Goal: Information Seeking & Learning: Learn about a topic

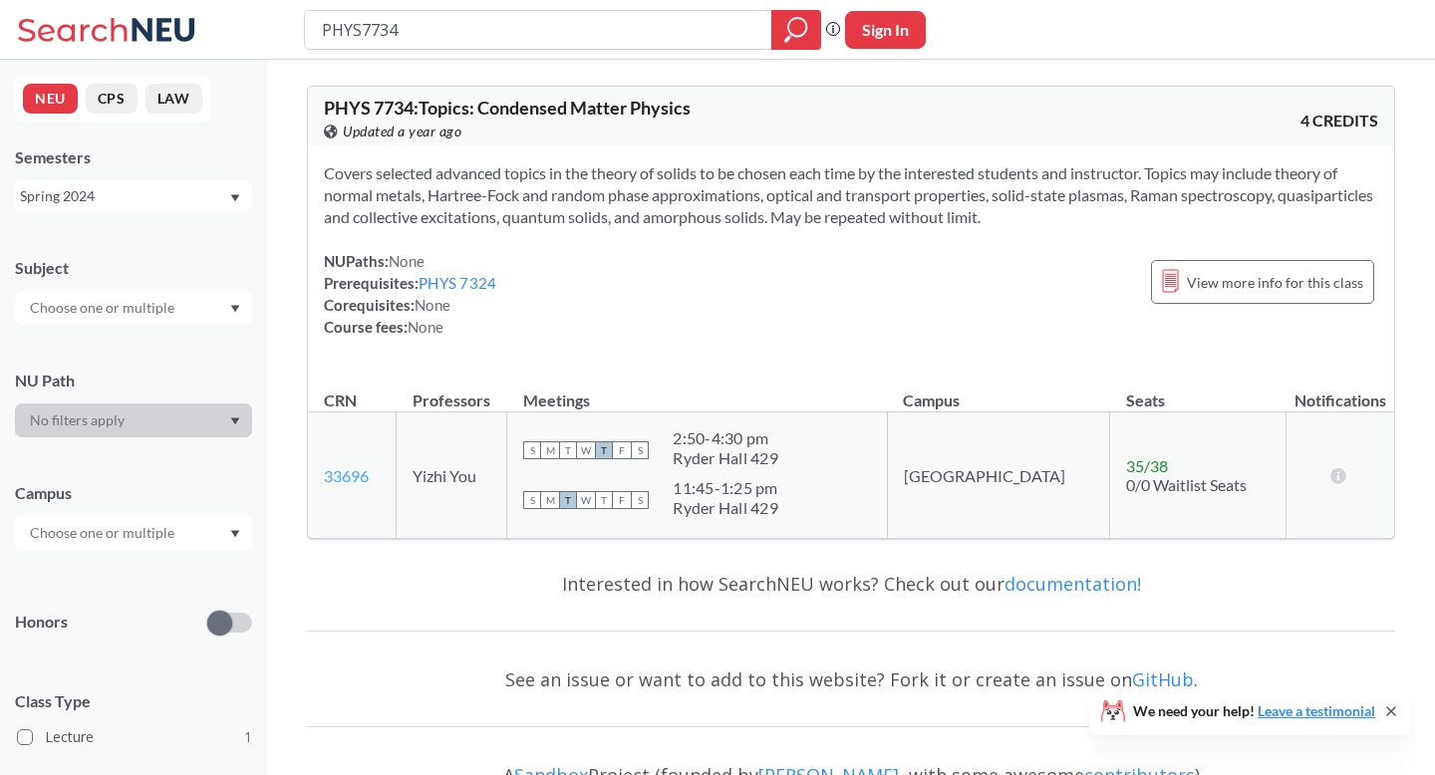
click at [347, 475] on link "33696" at bounding box center [346, 475] width 45 height 19
click at [403, 34] on input "PHYS7734" at bounding box center [539, 30] width 438 height 34
type input "PHYS7324"
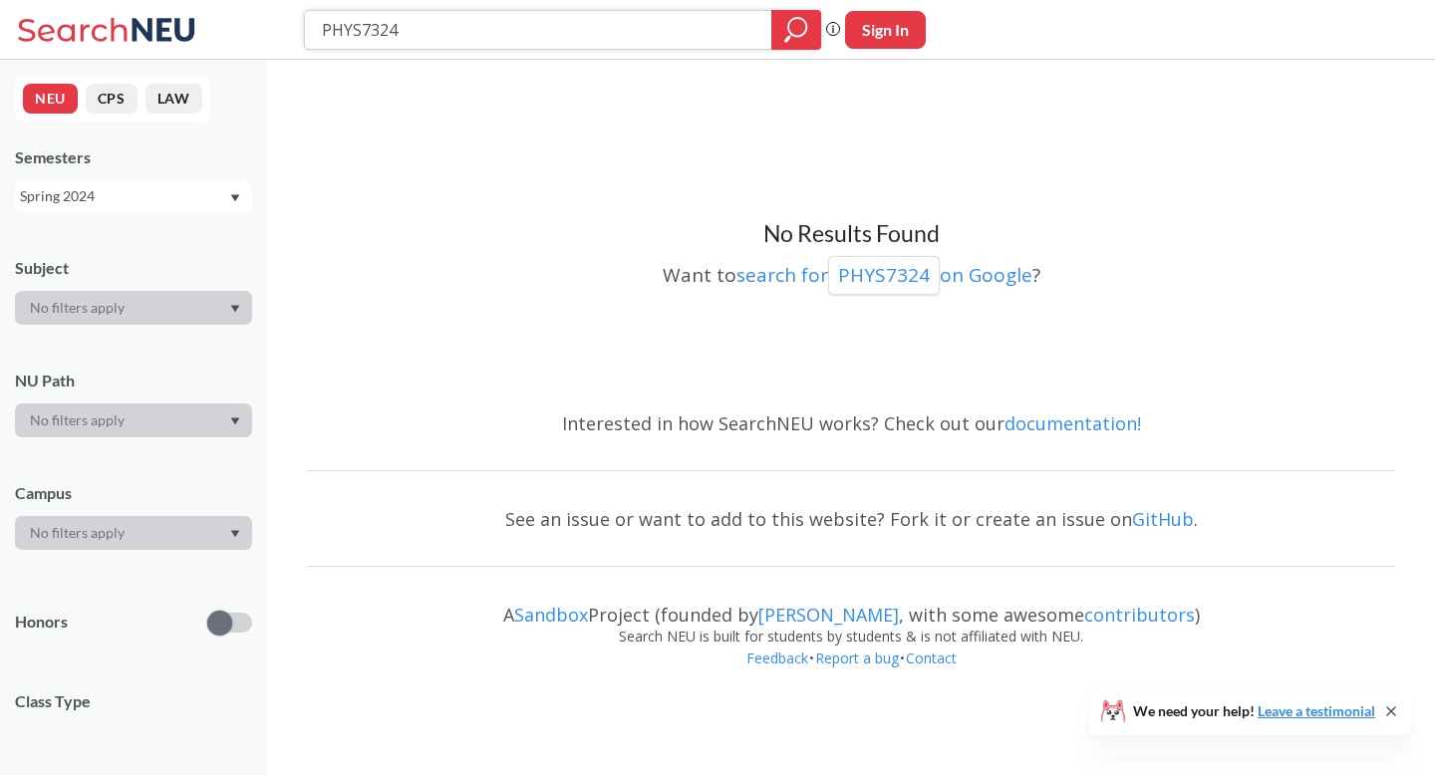
click at [361, 30] on input "PHYS7324" at bounding box center [539, 30] width 438 height 34
type input "PHYS 7324"
click at [879, 278] on p "PHYS 7324" at bounding box center [883, 275] width 97 height 27
click at [224, 198] on div "Spring 2024" at bounding box center [124, 196] width 208 height 22
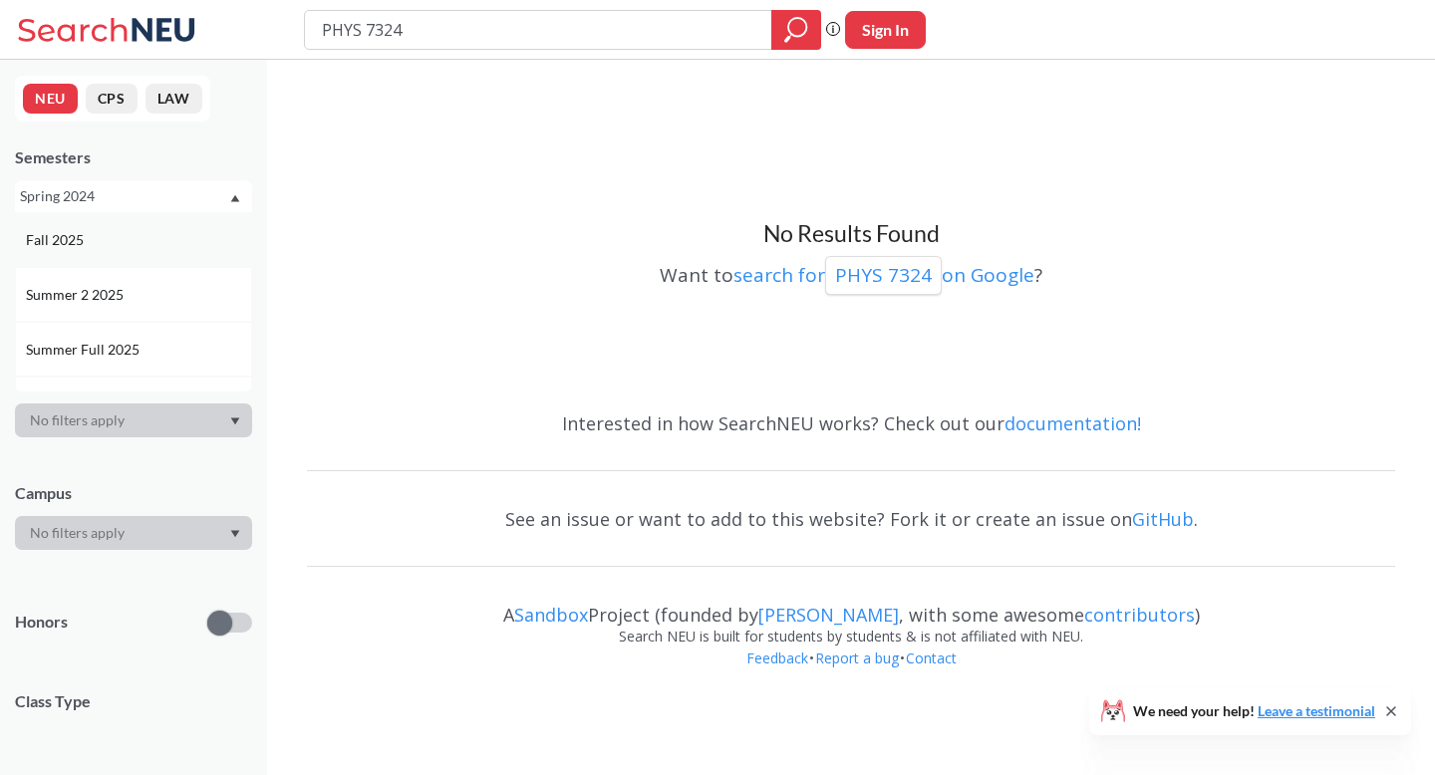
click at [141, 253] on div "Fall 2025" at bounding box center [133, 239] width 237 height 55
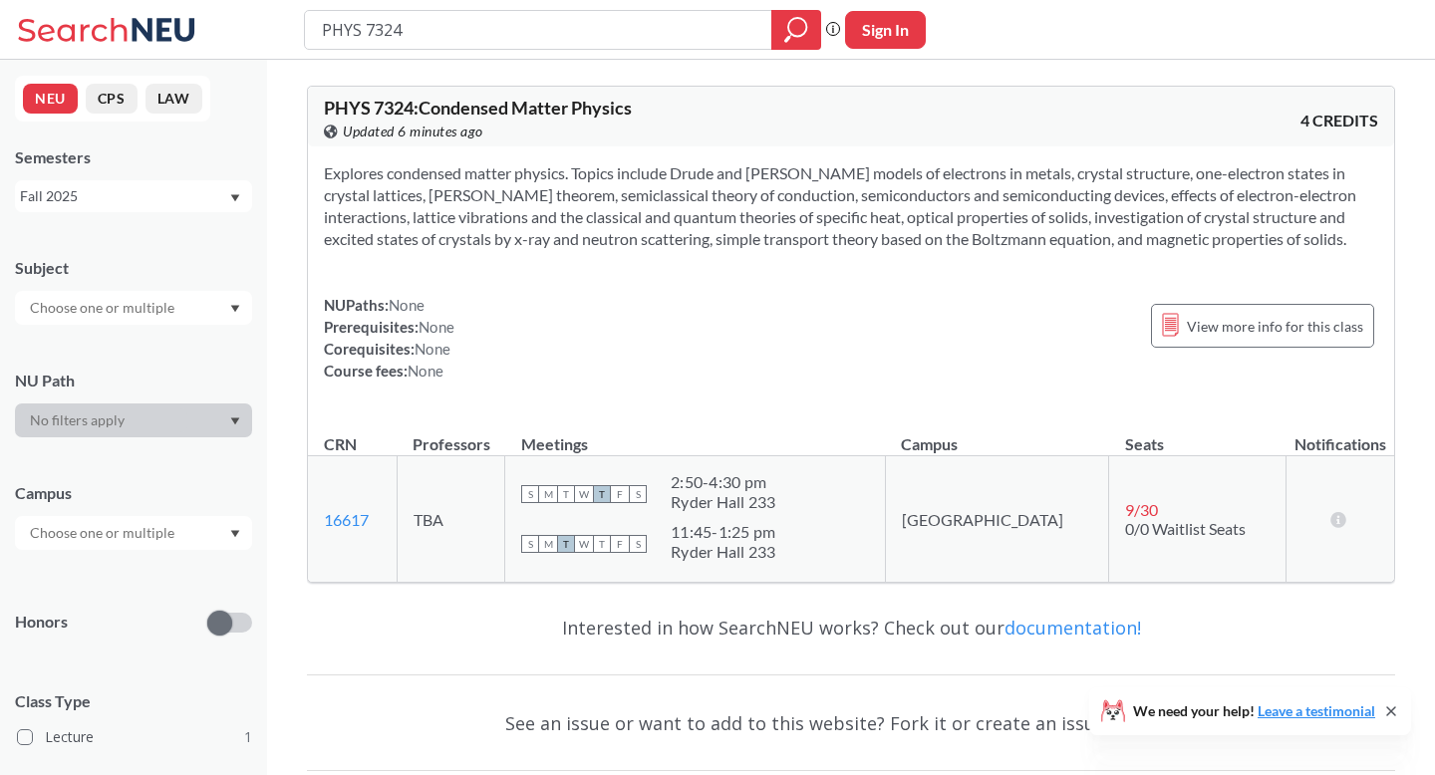
click at [698, 289] on div "Explores condensed matter physics. Topics include Drude and [PERSON_NAME] model…" at bounding box center [851, 280] width 1086 height 267
click at [343, 522] on link "16617" at bounding box center [346, 519] width 45 height 19
click at [867, 344] on div "NUPaths: None Prerequisites: None Corequisites: None Course fees: None View mor…" at bounding box center [851, 338] width 1054 height 88
click at [1264, 335] on span "View more info for this class" at bounding box center [1275, 326] width 176 height 25
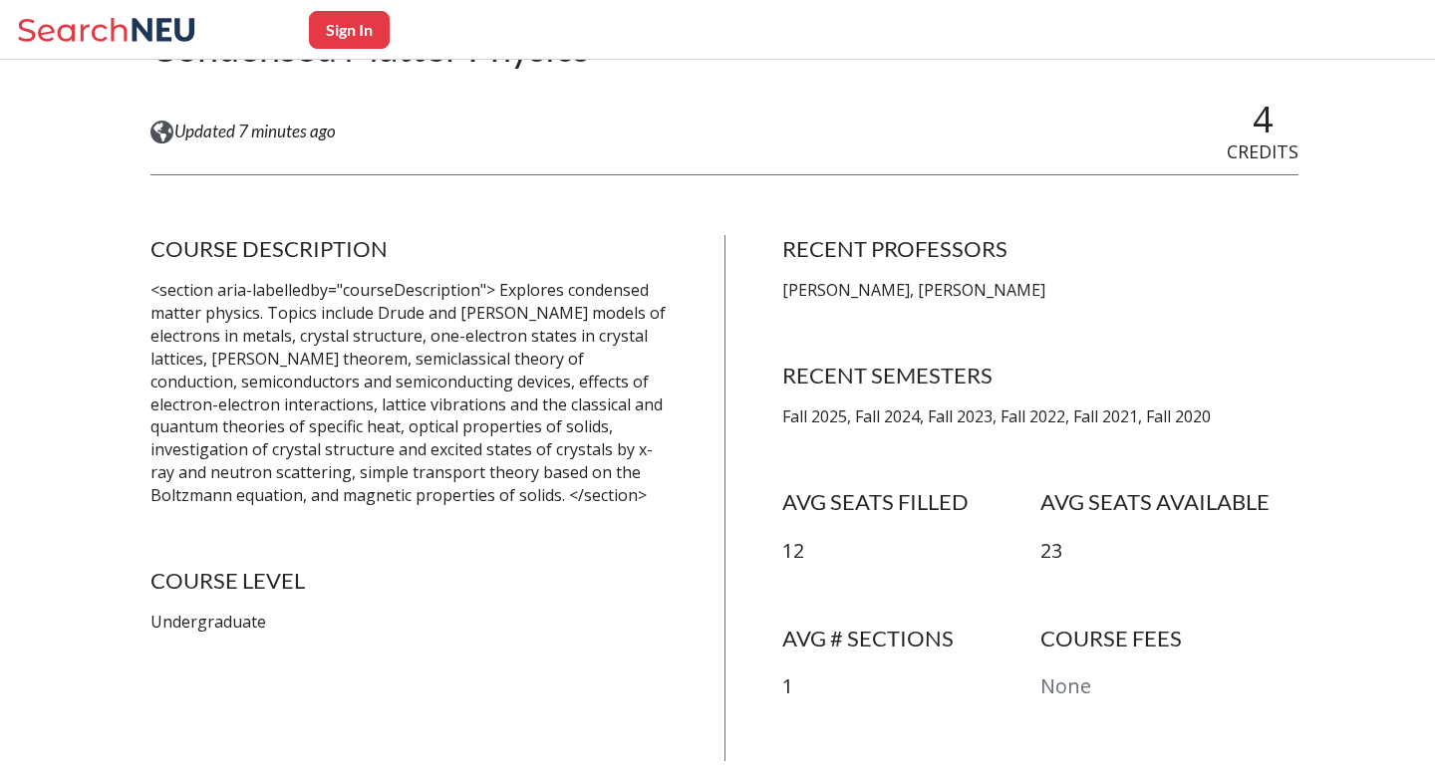
scroll to position [366, 0]
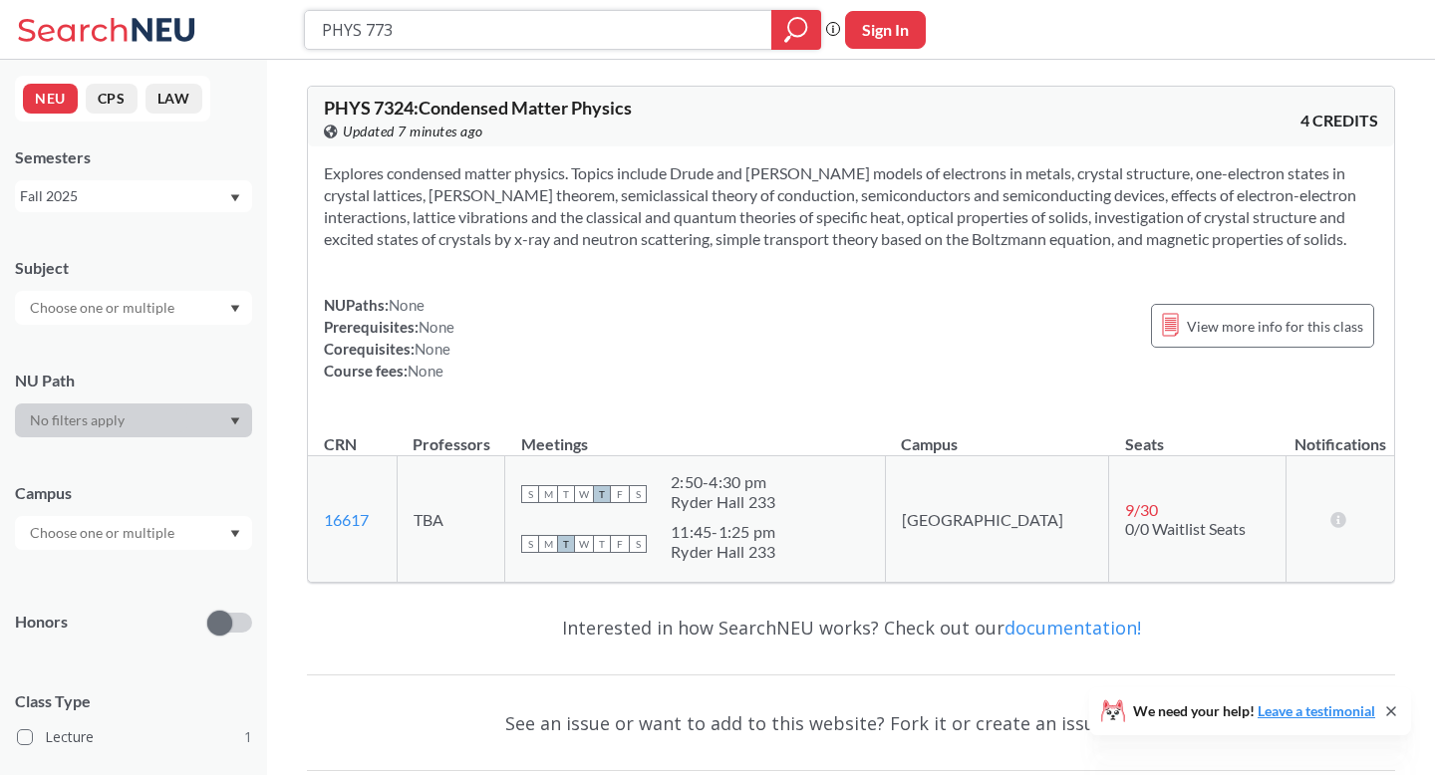
type input "PHYS 7734"
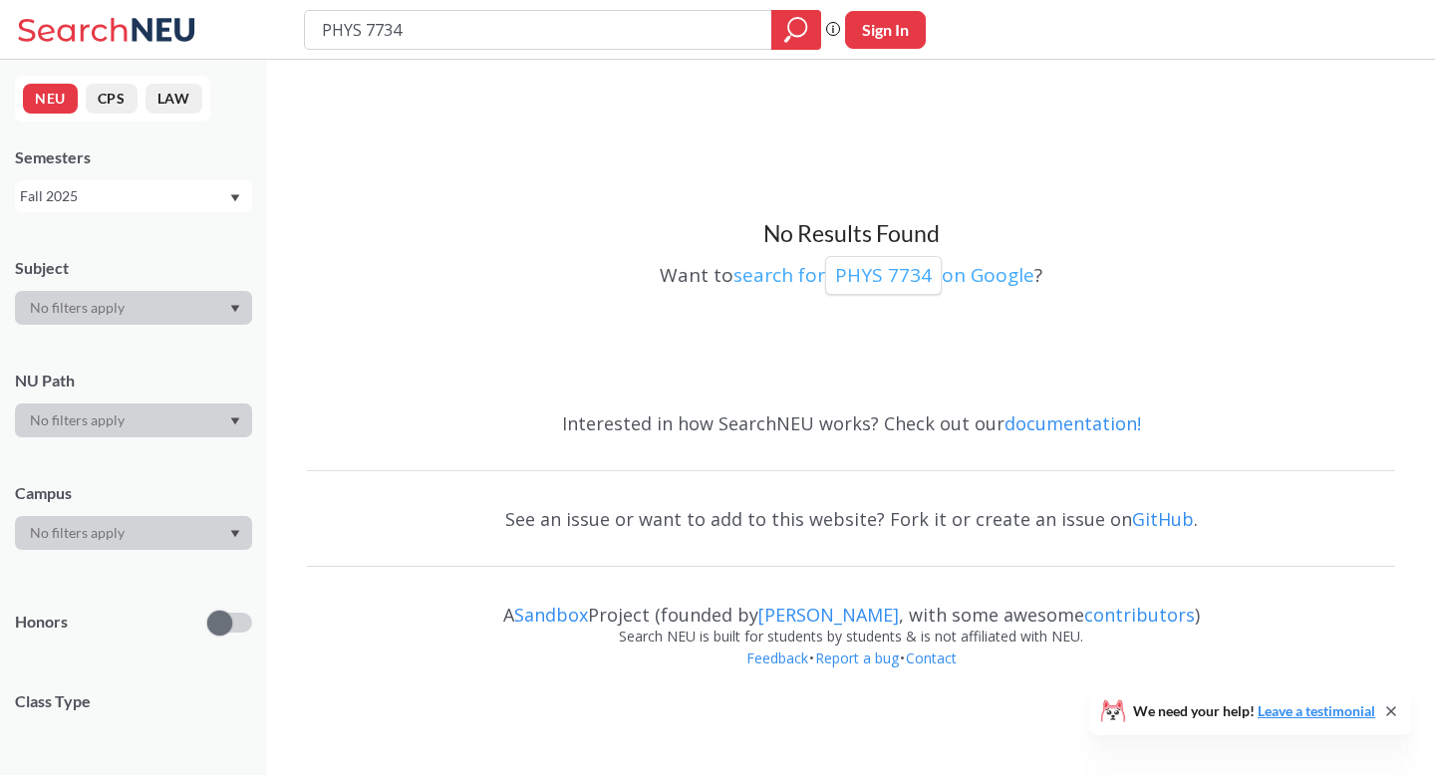
click at [885, 273] on p "PHYS 7734" at bounding box center [883, 275] width 97 height 27
click at [425, 34] on input "PHYS 7734" at bounding box center [539, 30] width 438 height 34
type input "PHYS 5114"
click at [437, 38] on input "PHYS 5114" at bounding box center [539, 30] width 438 height 34
click at [143, 200] on div "Fall 2025" at bounding box center [124, 196] width 208 height 22
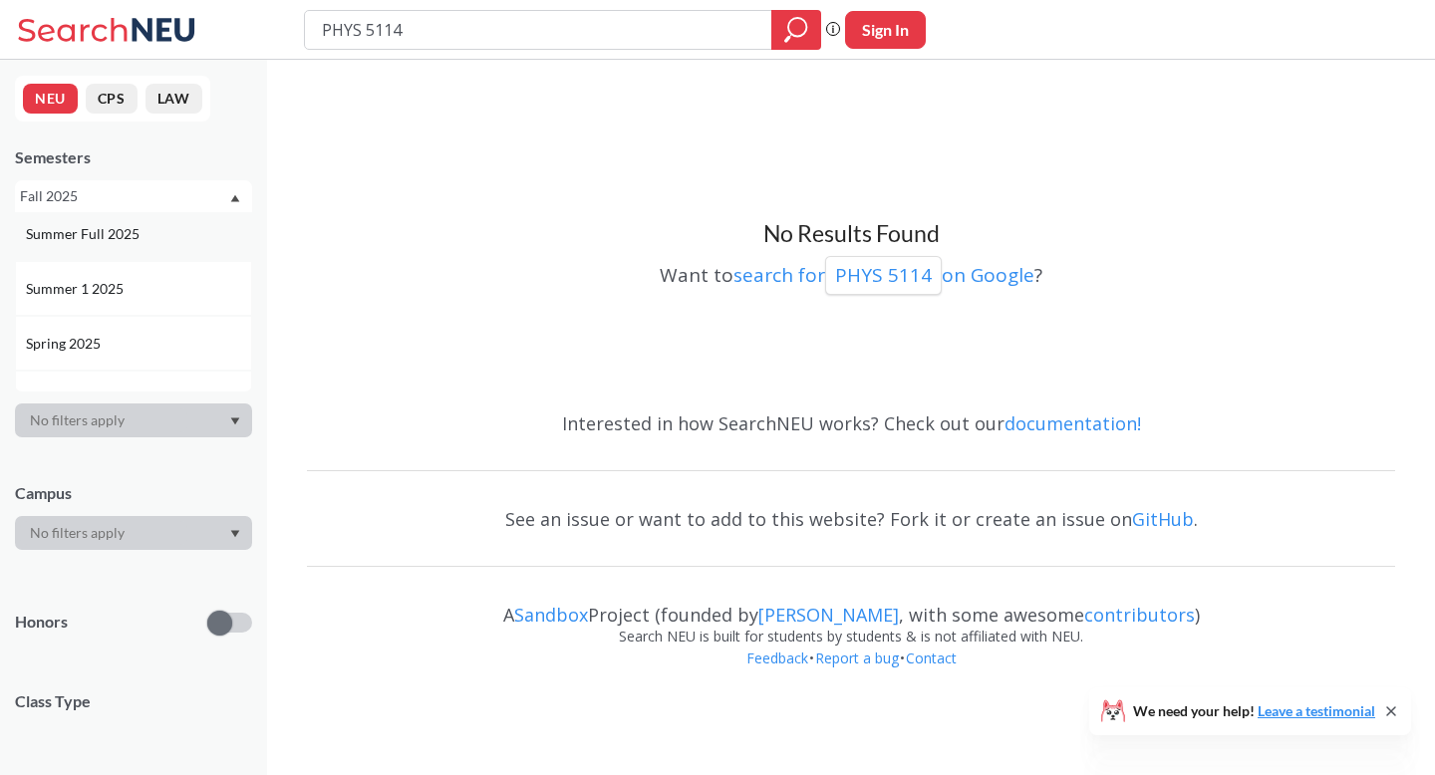
scroll to position [216, 0]
click at [119, 251] on div "Spring 2025" at bounding box center [138, 243] width 225 height 22
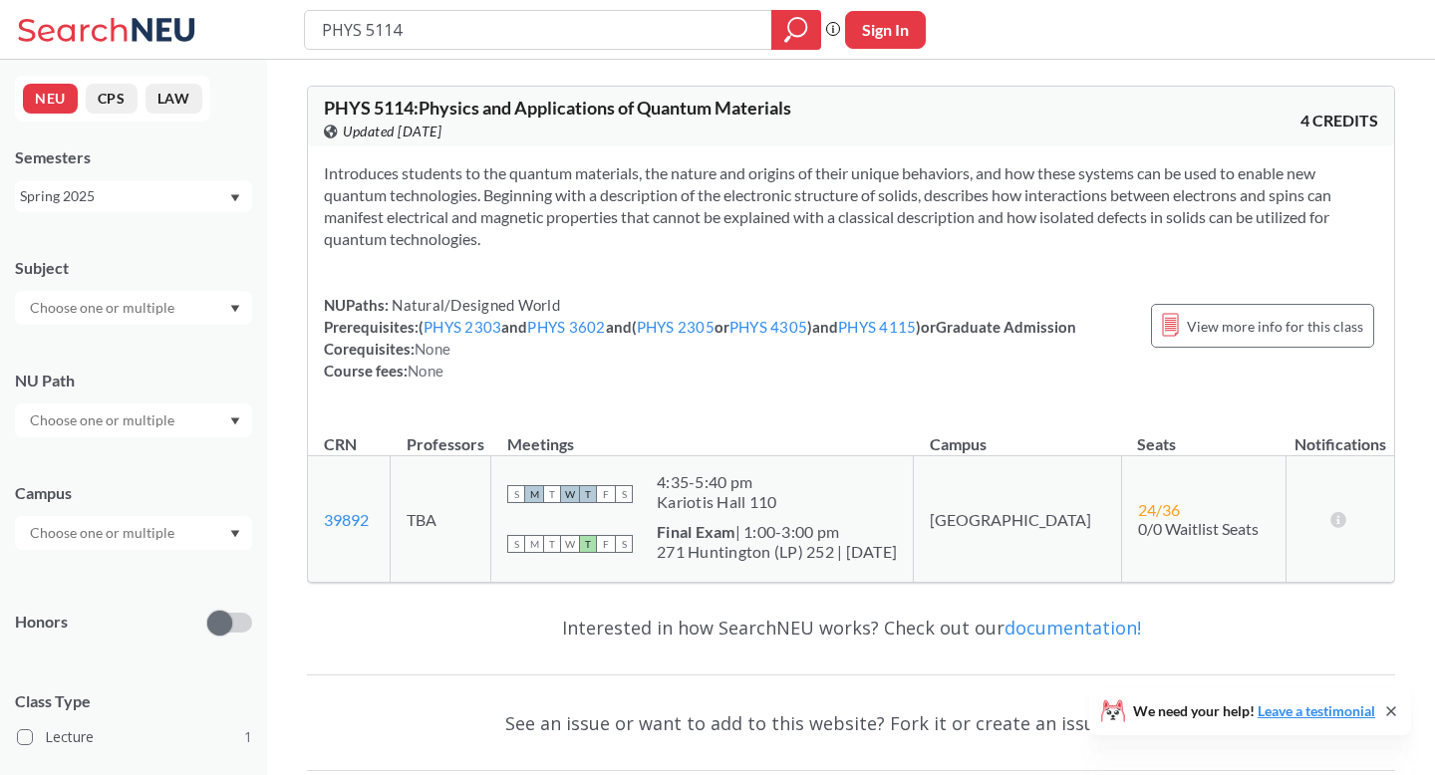
click at [217, 200] on div "Spring 2025" at bounding box center [124, 196] width 208 height 22
click at [150, 243] on div "Fall 2025" at bounding box center [138, 240] width 225 height 22
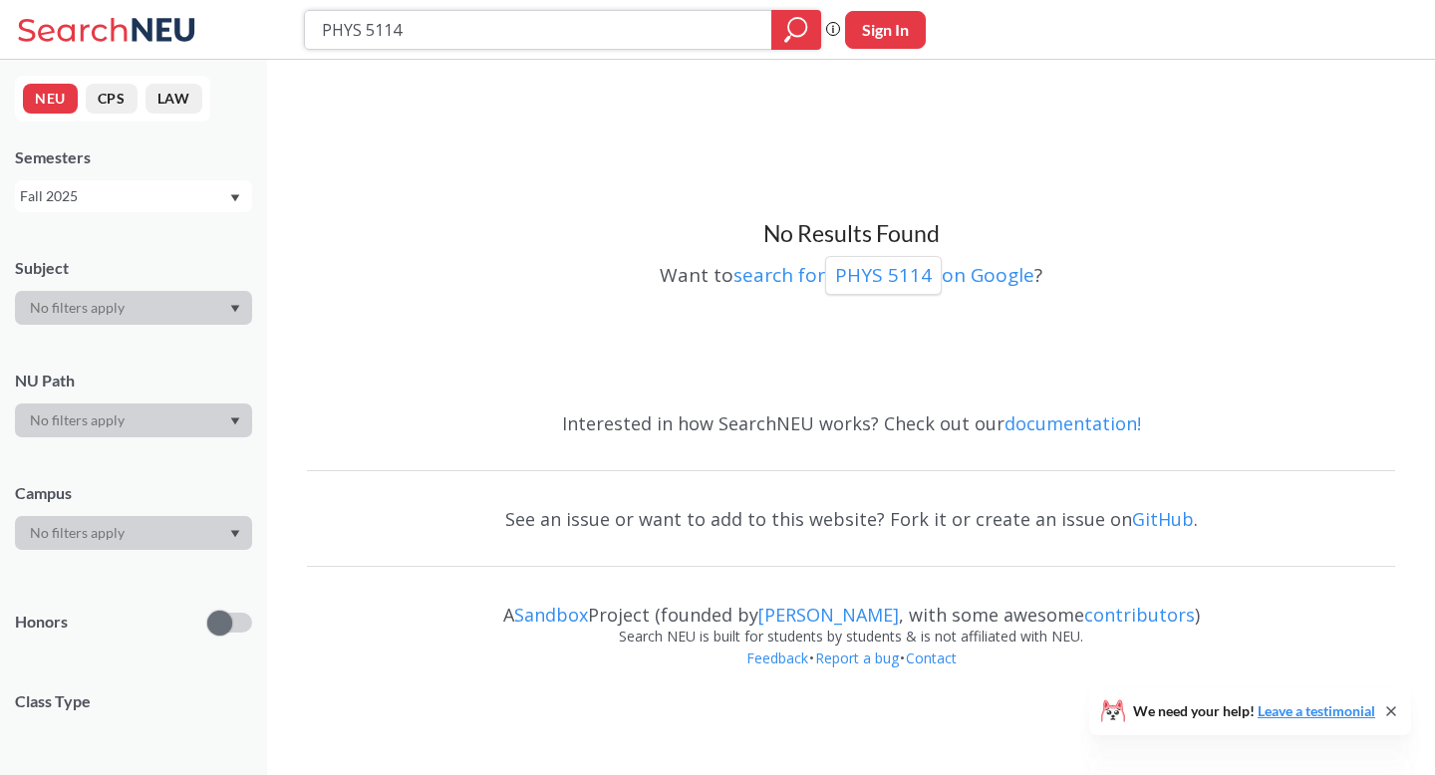
drag, startPoint x: 434, startPoint y: 32, endPoint x: 365, endPoint y: 35, distance: 68.8
click at [365, 35] on input "PHYS 5114" at bounding box center [539, 30] width 438 height 34
click at [421, 23] on input "PHYS 7734" at bounding box center [539, 30] width 438 height 34
type input "PHYS 7324"
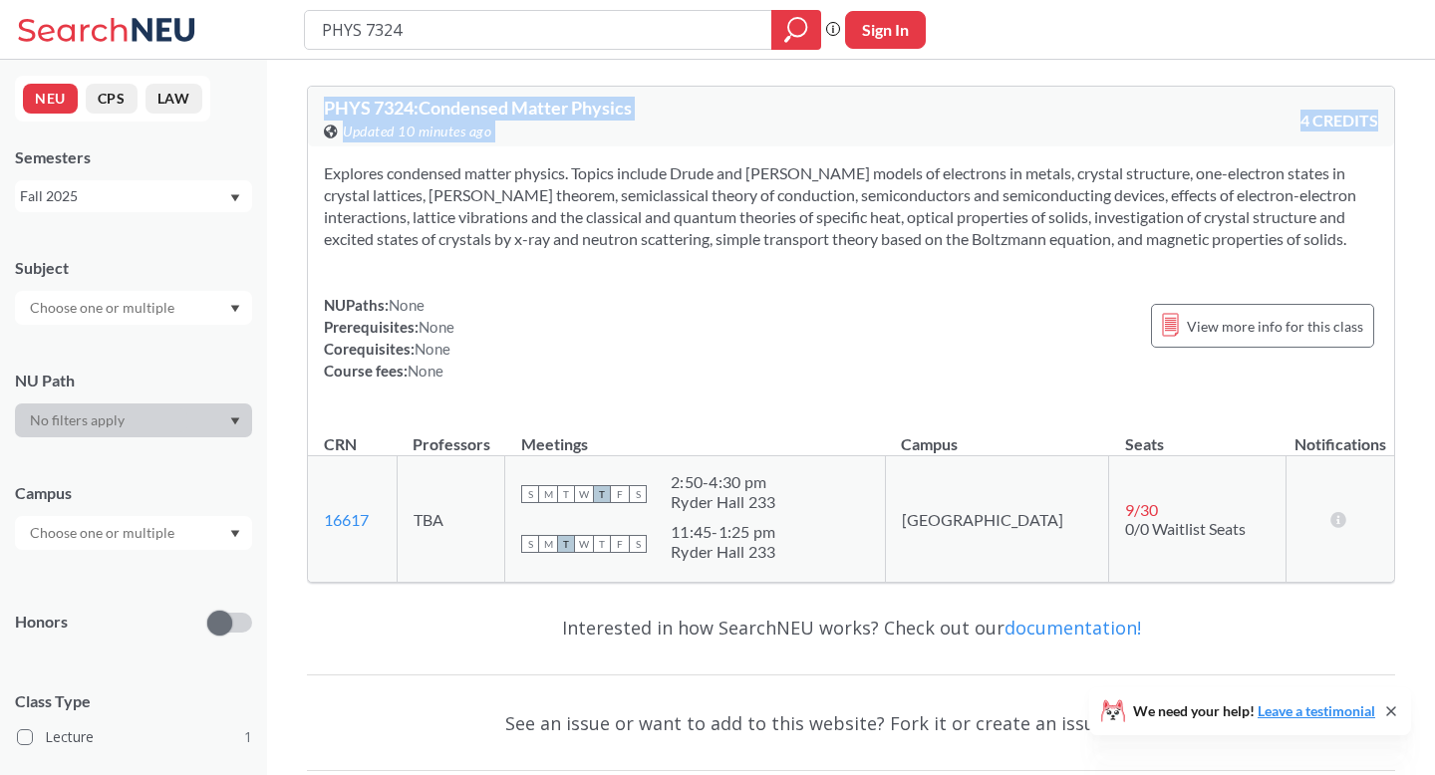
drag, startPoint x: 325, startPoint y: 107, endPoint x: 1284, endPoint y: 252, distance: 969.8
click at [1284, 252] on div "PHYS 7324 : Condensed Matter Physics View this course on Banner. Updated 10 min…" at bounding box center [851, 334] width 1088 height 497
click at [1156, 222] on section "Explores condensed matter physics. Topics include Drude and [PERSON_NAME] model…" at bounding box center [851, 206] width 1054 height 88
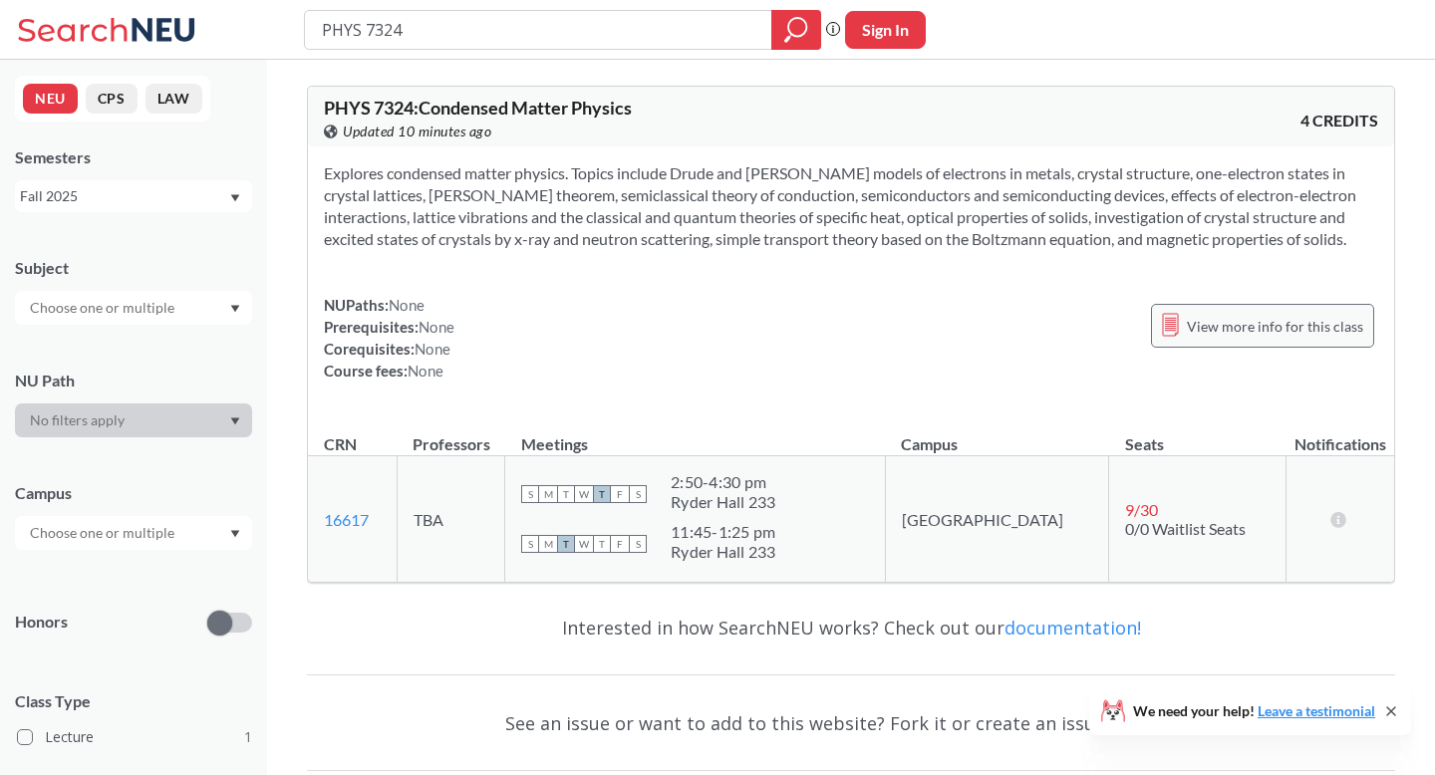
click at [1223, 314] on span "View more info for this class" at bounding box center [1275, 326] width 176 height 25
click at [888, 346] on div "NUPaths: None Prerequisites: None Corequisites: None Course fees: None View mor…" at bounding box center [851, 338] width 1054 height 88
click at [1308, 329] on span "View more info for this class" at bounding box center [1275, 326] width 176 height 25
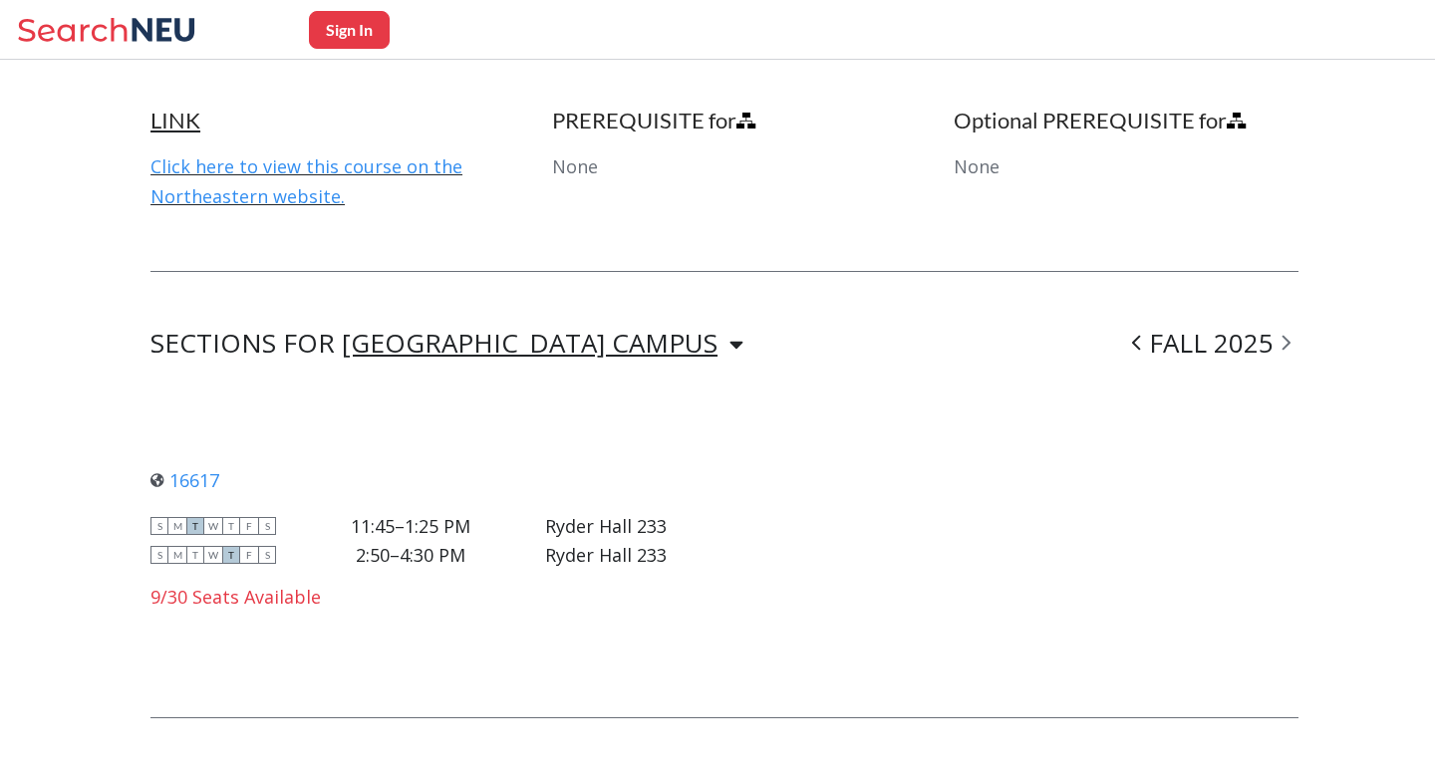
scroll to position [1231, 0]
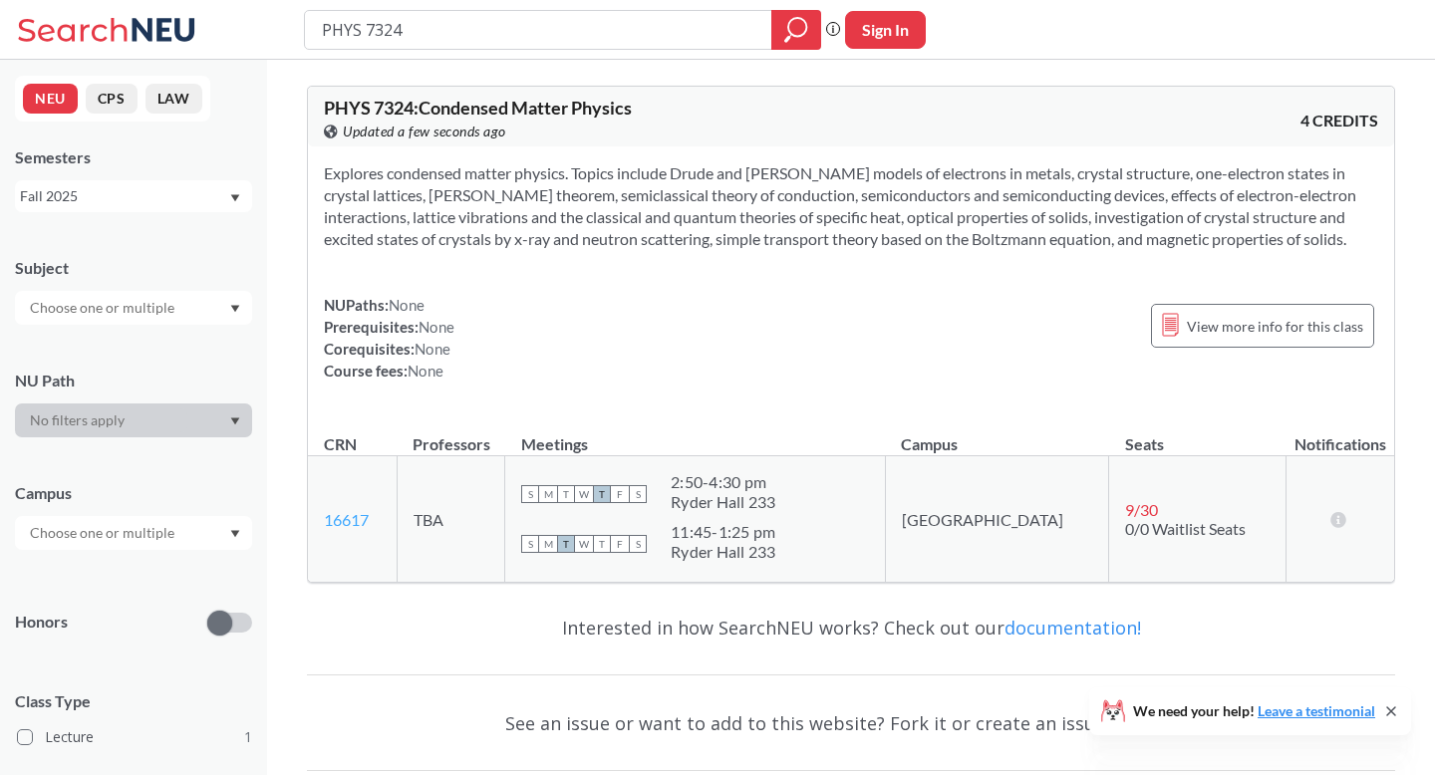
click at [350, 525] on link "16617" at bounding box center [346, 519] width 45 height 19
